Goal: Transaction & Acquisition: Subscribe to service/newsletter

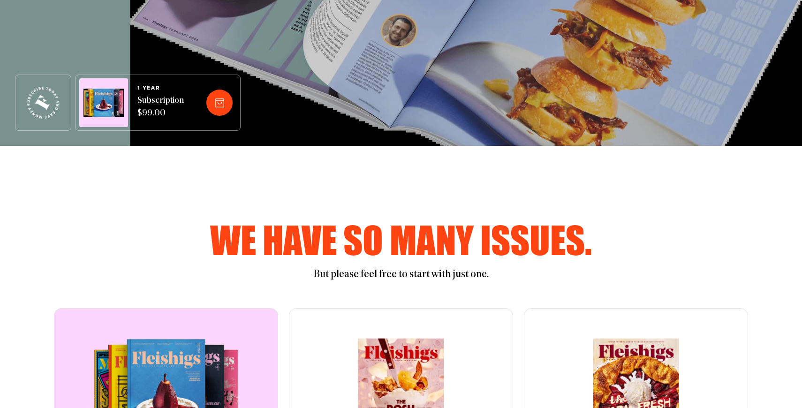
scroll to position [244, 0]
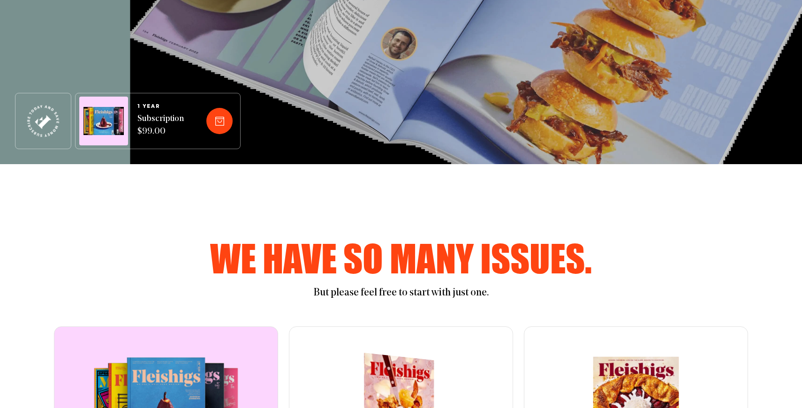
click at [395, 372] on img at bounding box center [403, 412] width 17 height 140
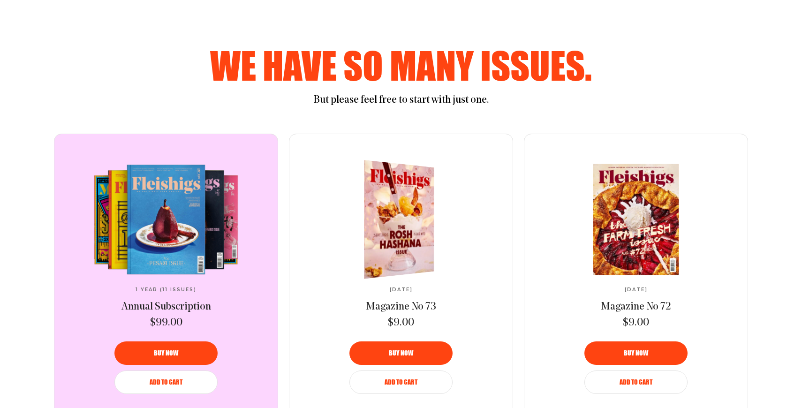
scroll to position [449, 0]
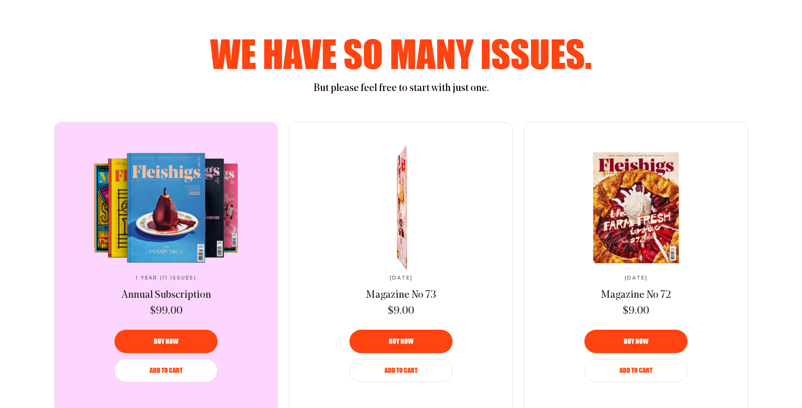
click at [386, 214] on link at bounding box center [401, 207] width 157 height 111
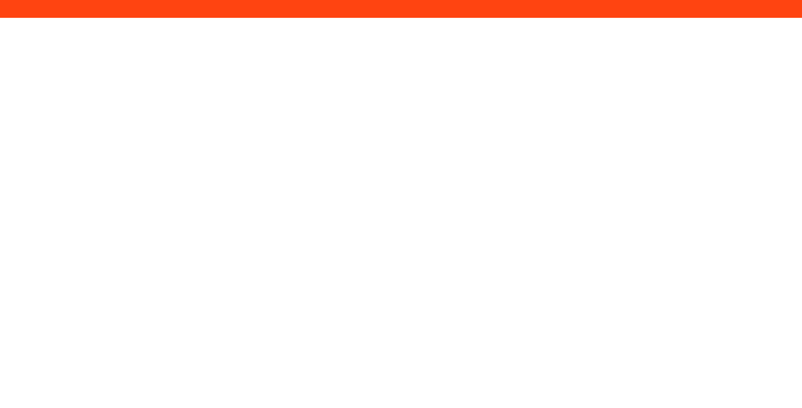
click at [386, 0] on html "/magazine/73" at bounding box center [401, 0] width 802 height 0
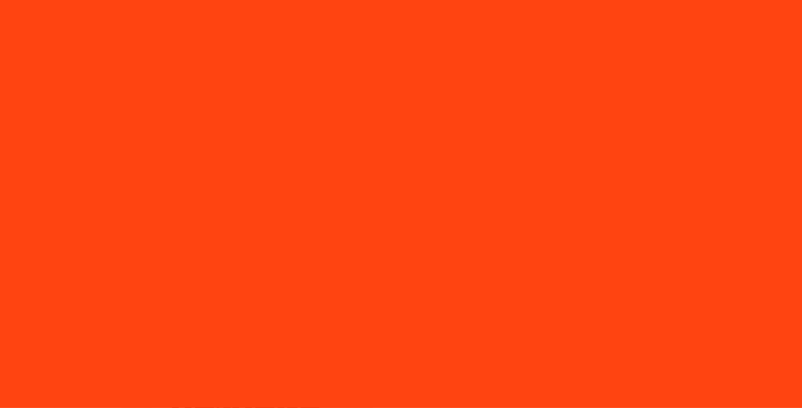
type input "[EMAIL_ADDRESS][DOMAIN_NAME]"
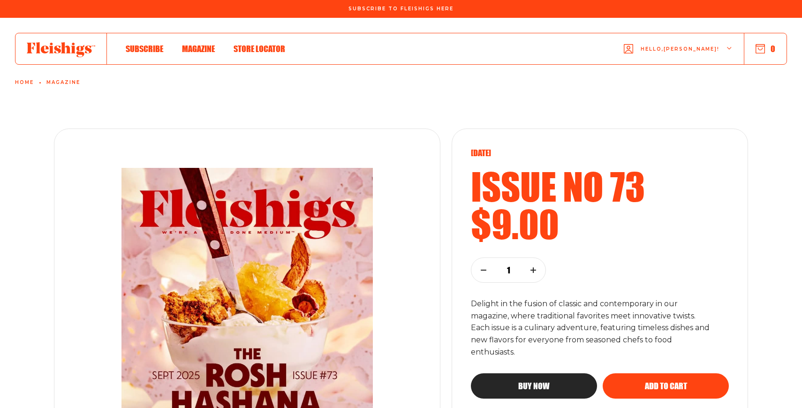
click at [455, 71] on div "Subscribe Magazine Store locator Hello, [PERSON_NAME] ! 0 Home Magazine" at bounding box center [401, 52] width 802 height 68
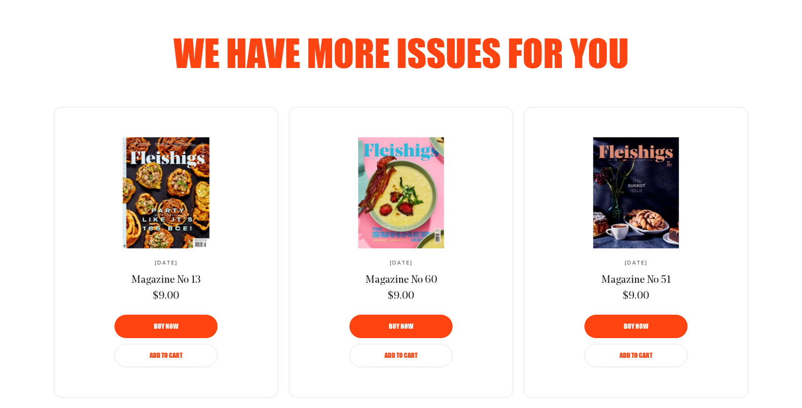
scroll to position [582, 0]
